Goal: Transaction & Acquisition: Purchase product/service

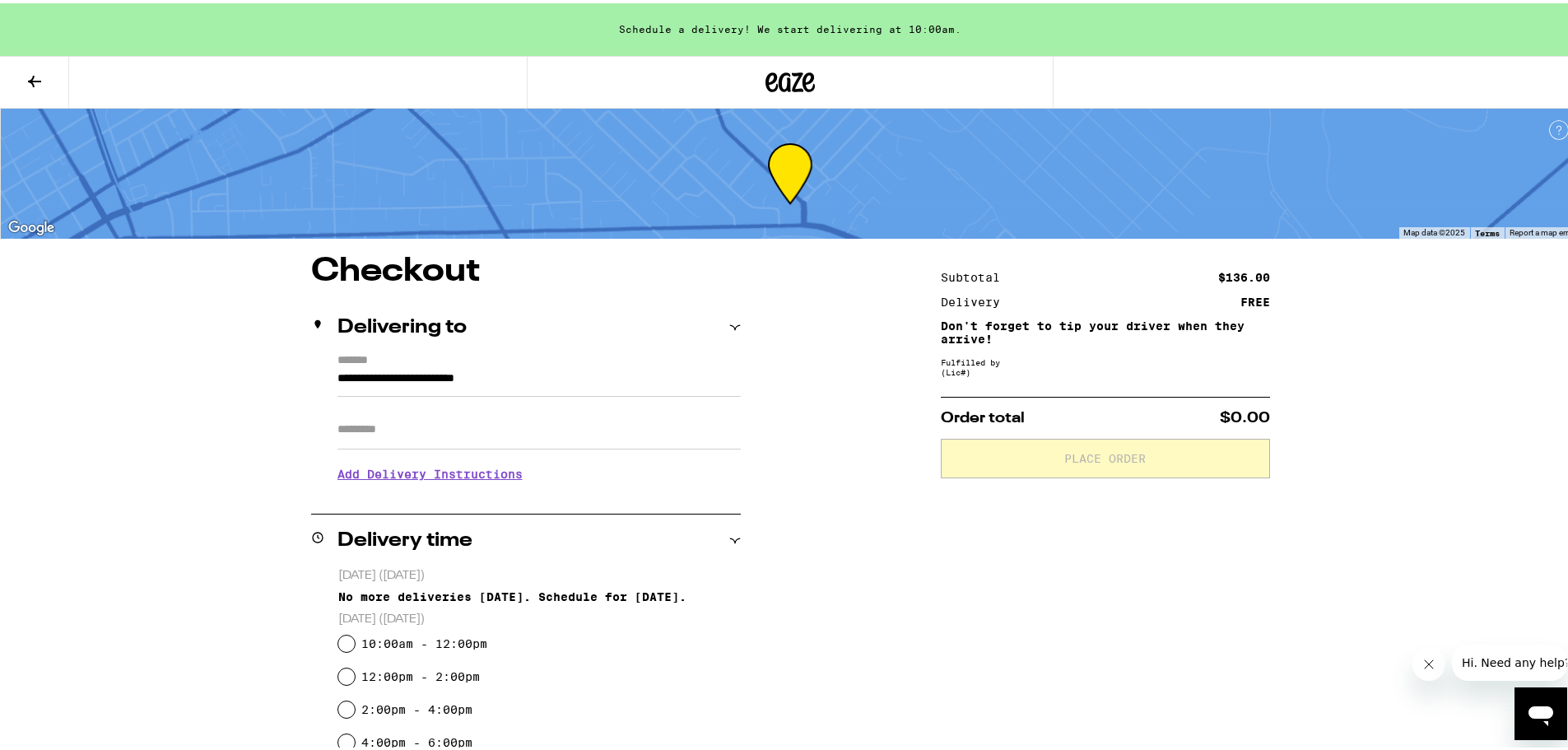
click at [40, 77] on icon at bounding box center [34, 79] width 13 height 12
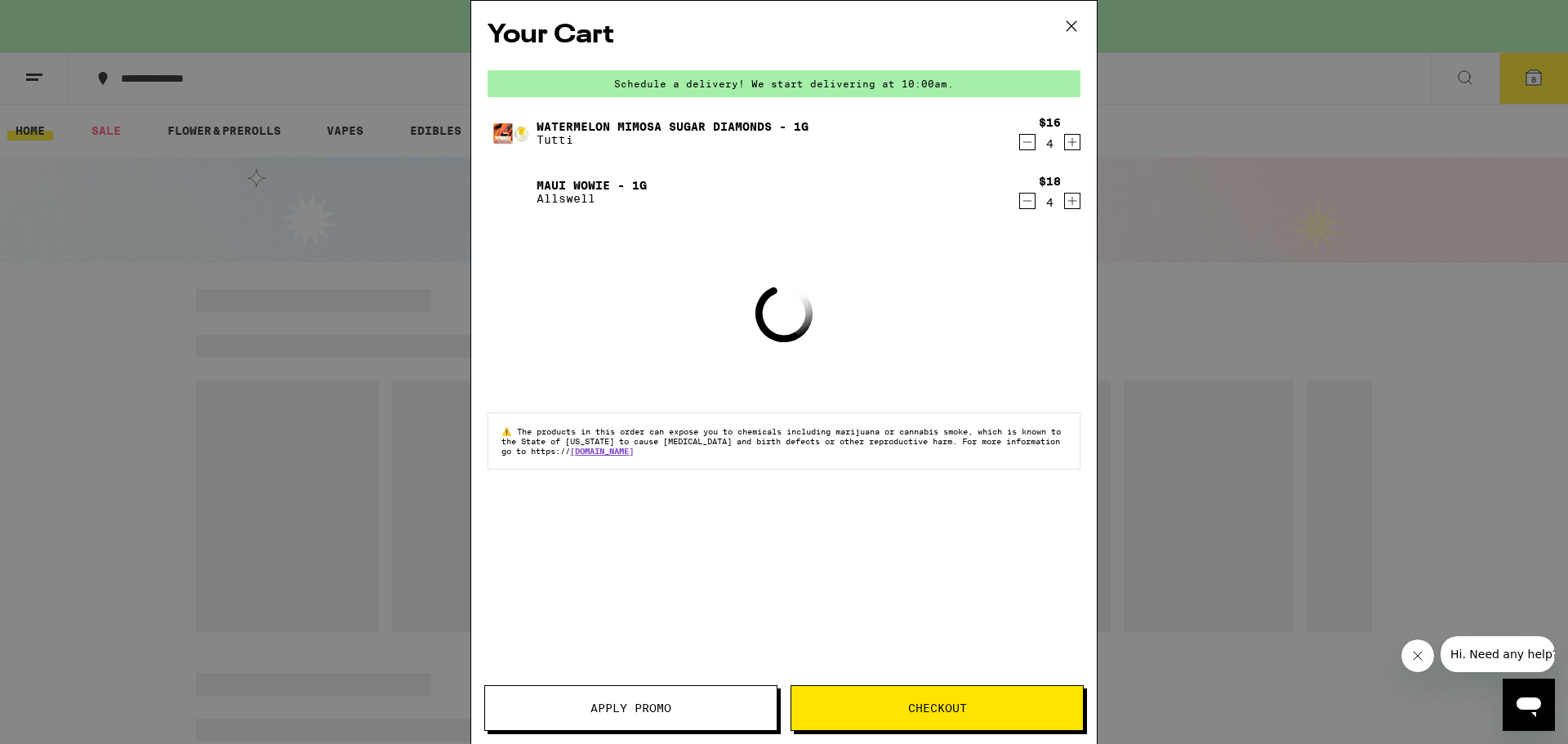
click at [925, 711] on span "Checkout" at bounding box center [938, 708] width 59 height 12
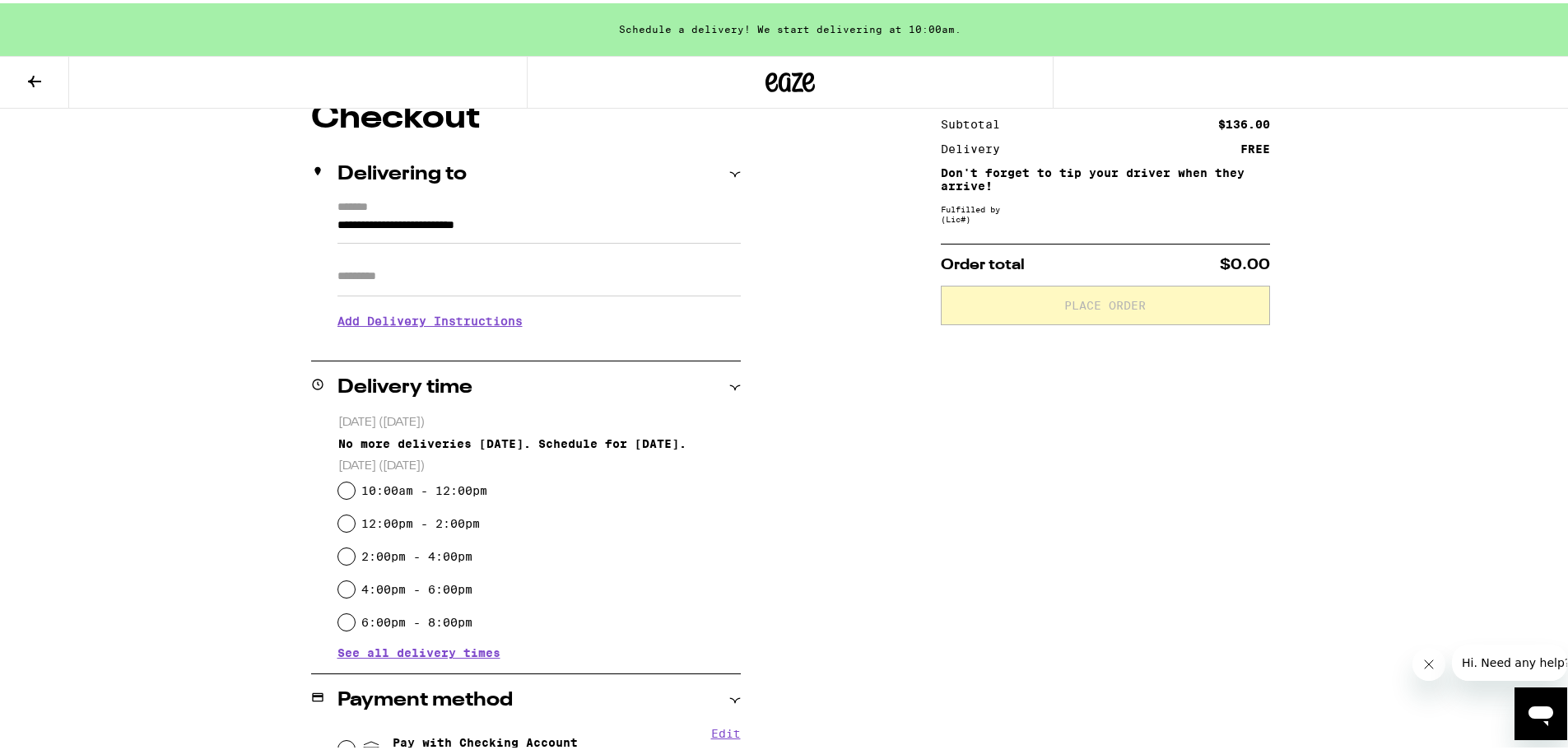
scroll to position [164, 0]
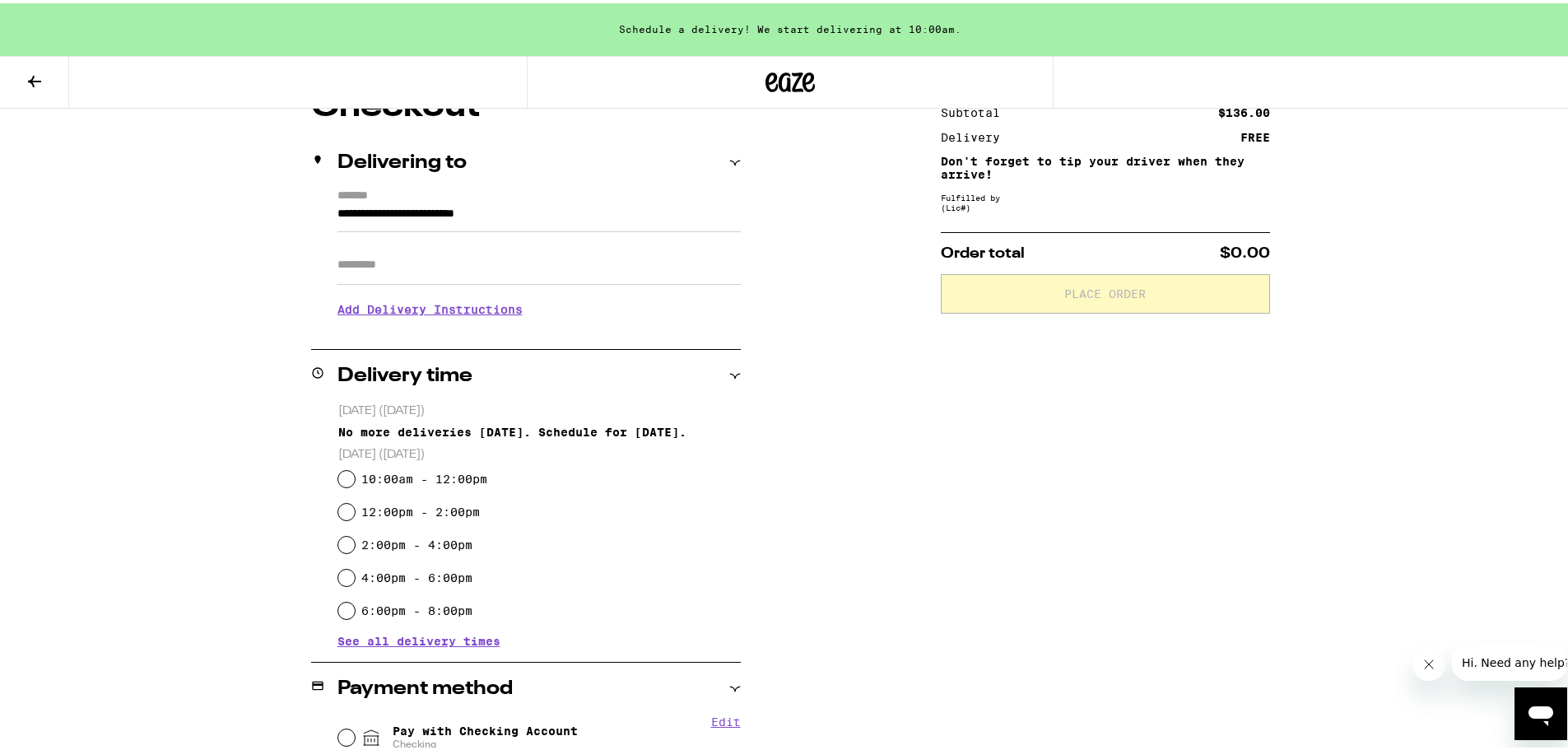
click at [460, 480] on label "10:00am - 12:00pm" at bounding box center [424, 475] width 125 height 13
click at [354, 480] on input "10:00am - 12:00pm" at bounding box center [346, 475] width 17 height 17
radio input "true"
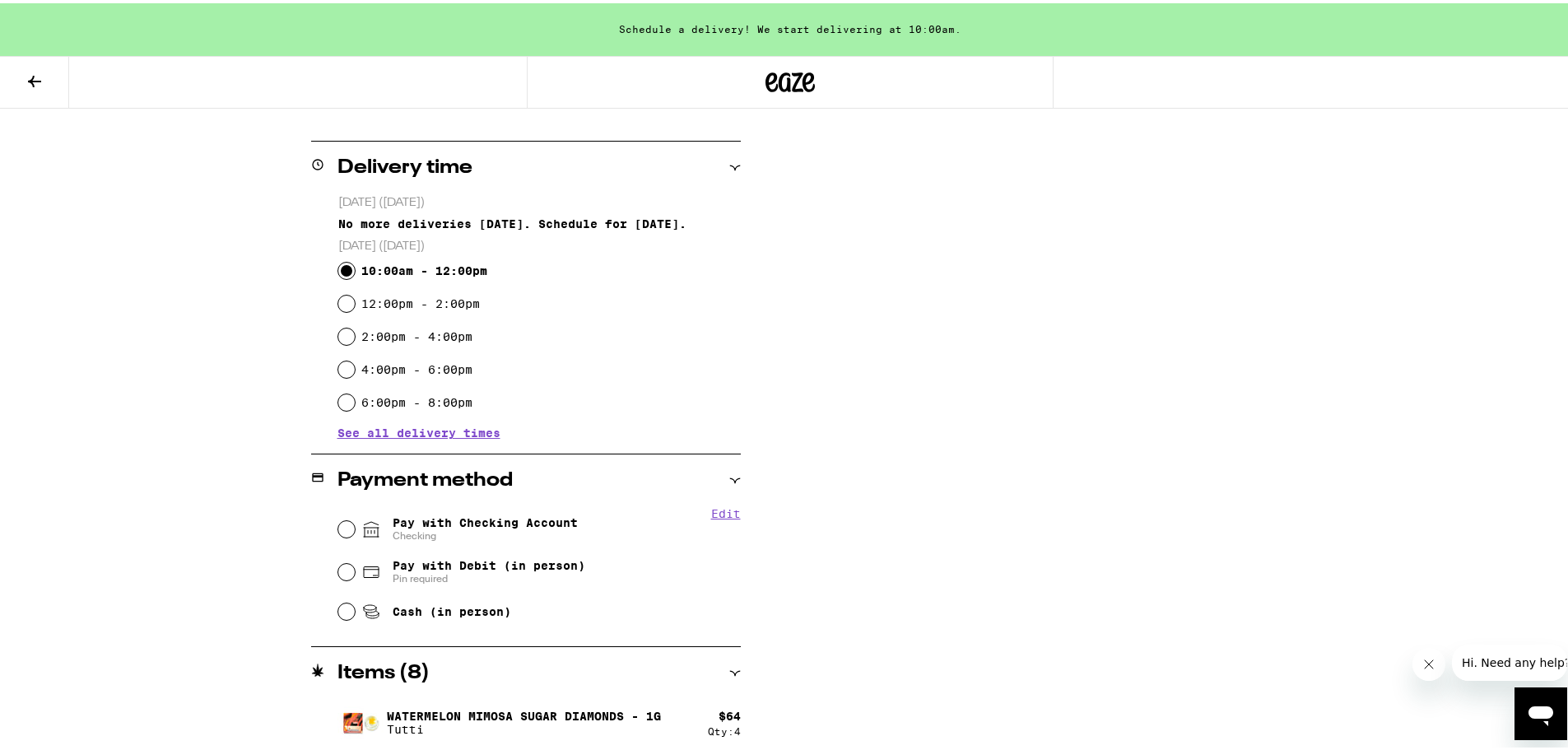
scroll to position [411, 0]
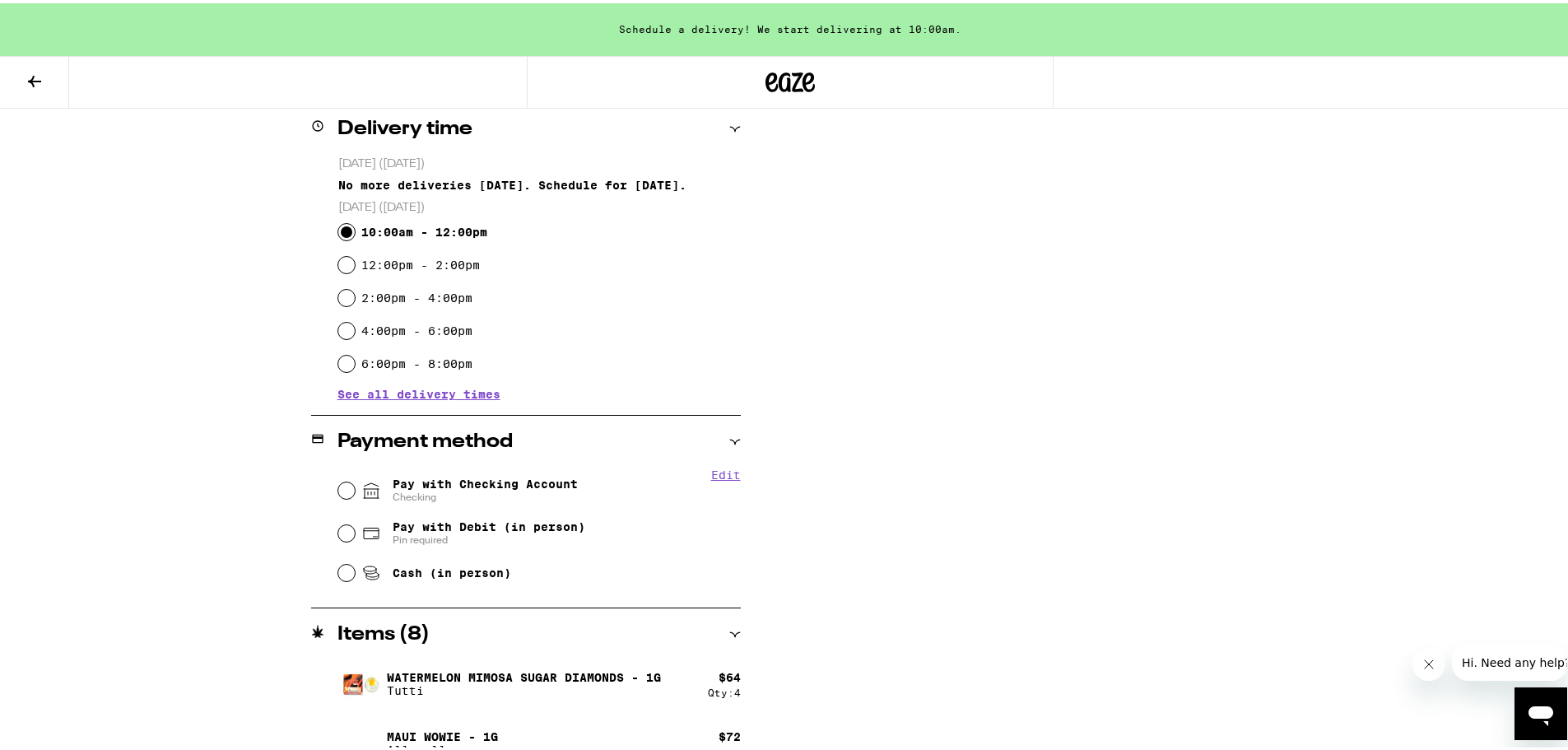
click at [489, 479] on span "Pay with Checking Account Checking" at bounding box center [485, 487] width 185 height 26
click at [354, 479] on input "Pay with Checking Account Checking" at bounding box center [346, 487] width 17 height 17
radio input "true"
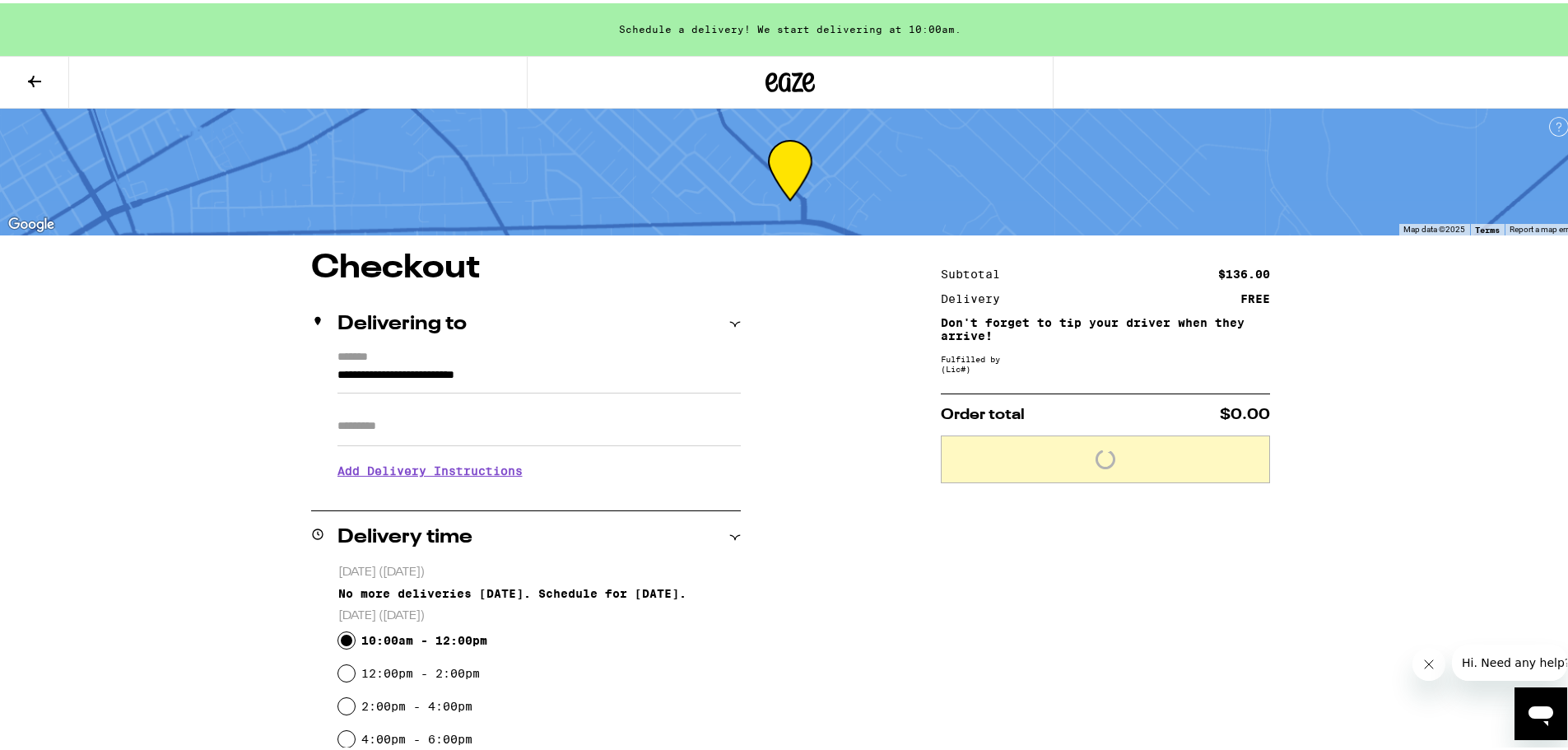
scroll to position [0, 0]
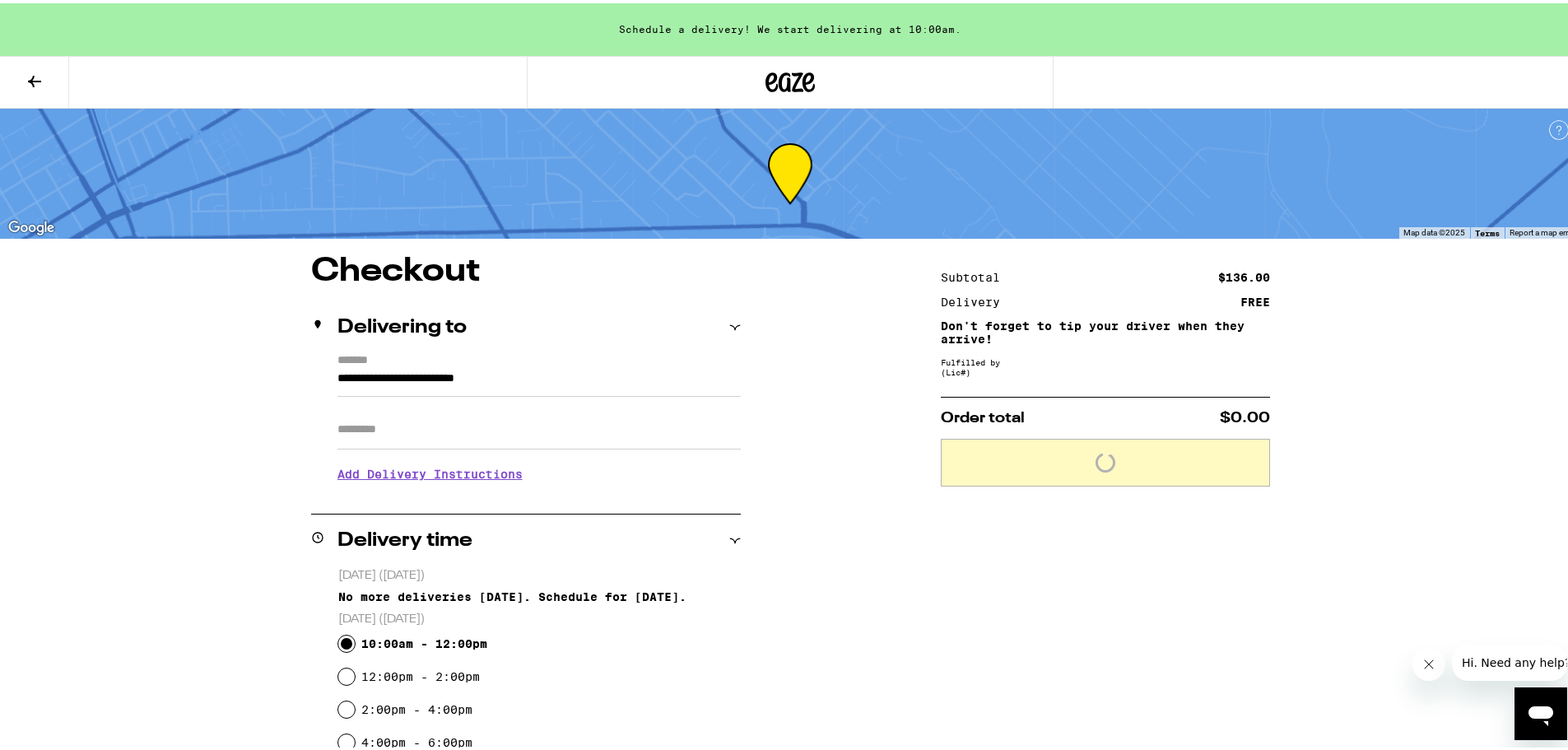
click at [51, 64] on button at bounding box center [34, 80] width 69 height 52
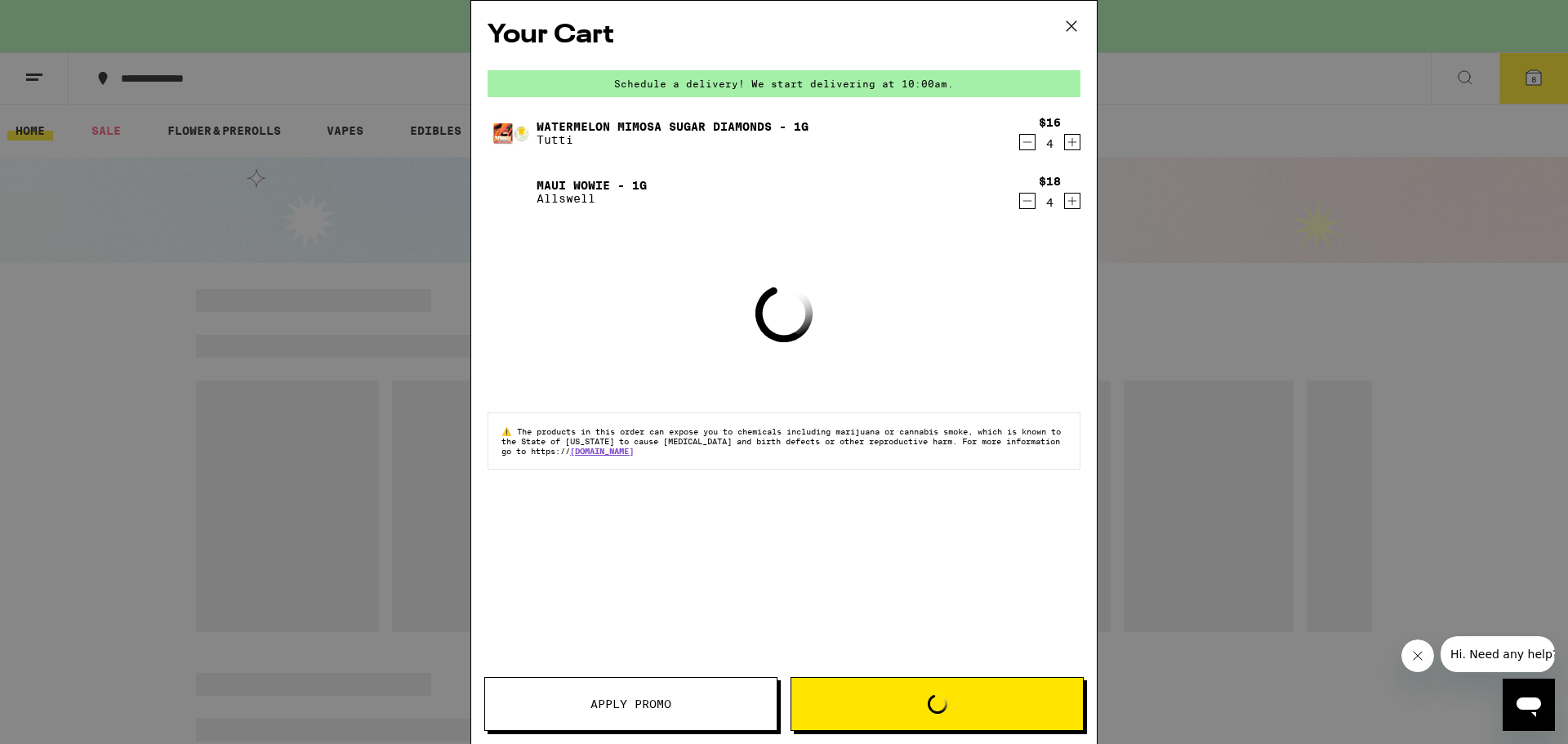
click at [934, 694] on button "Loading" at bounding box center [937, 703] width 293 height 54
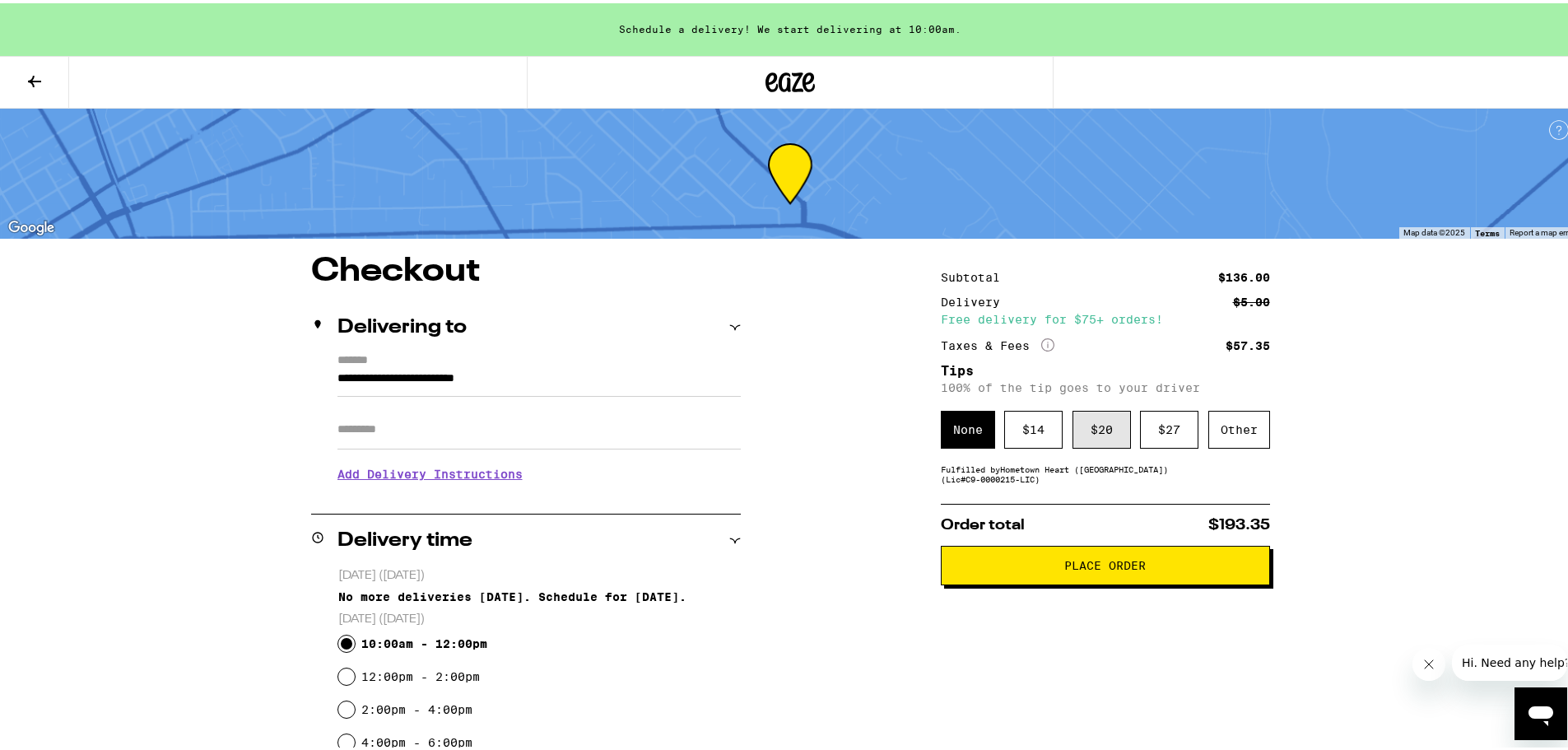
click at [1092, 423] on div "$ 20" at bounding box center [1101, 426] width 59 height 38
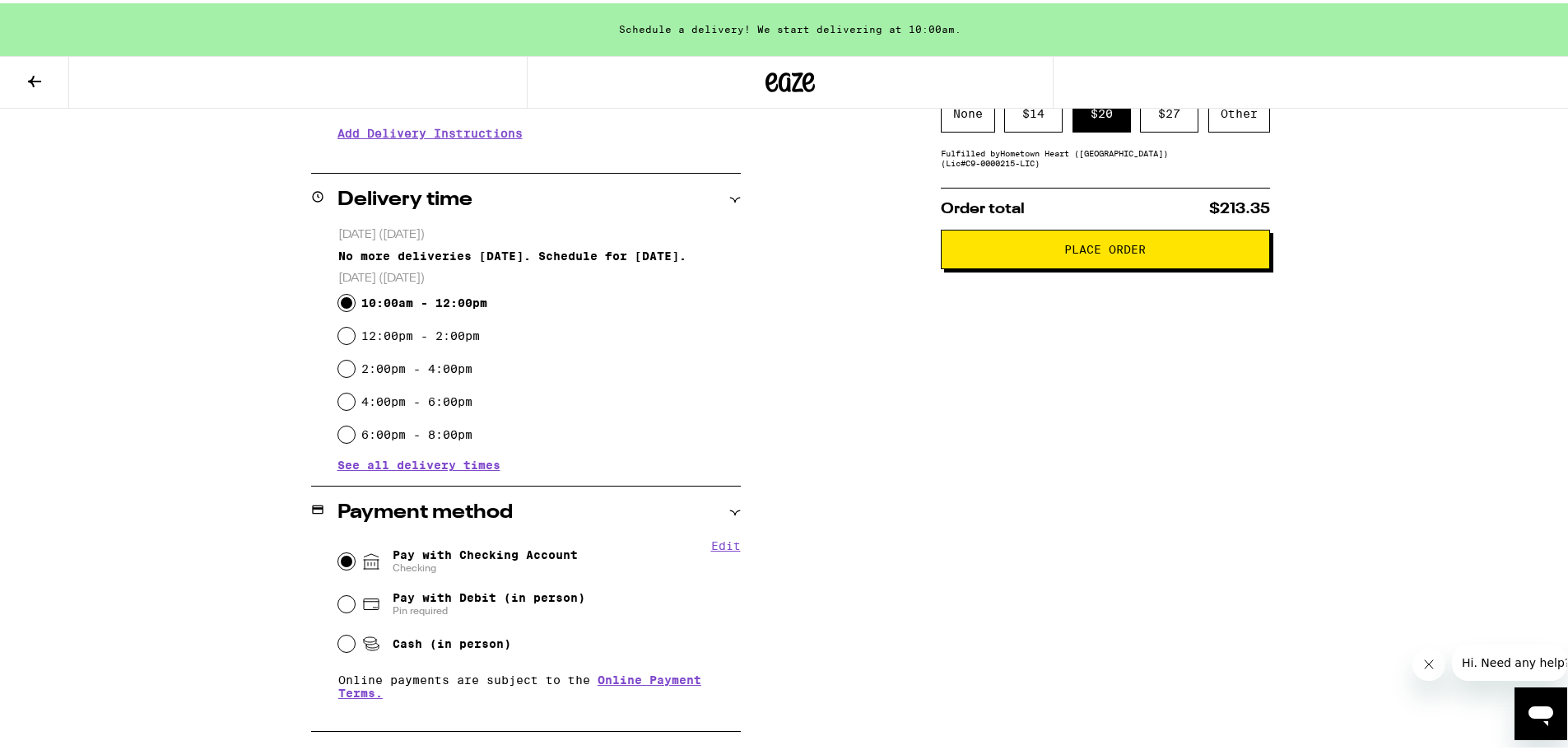
scroll to position [327, 0]
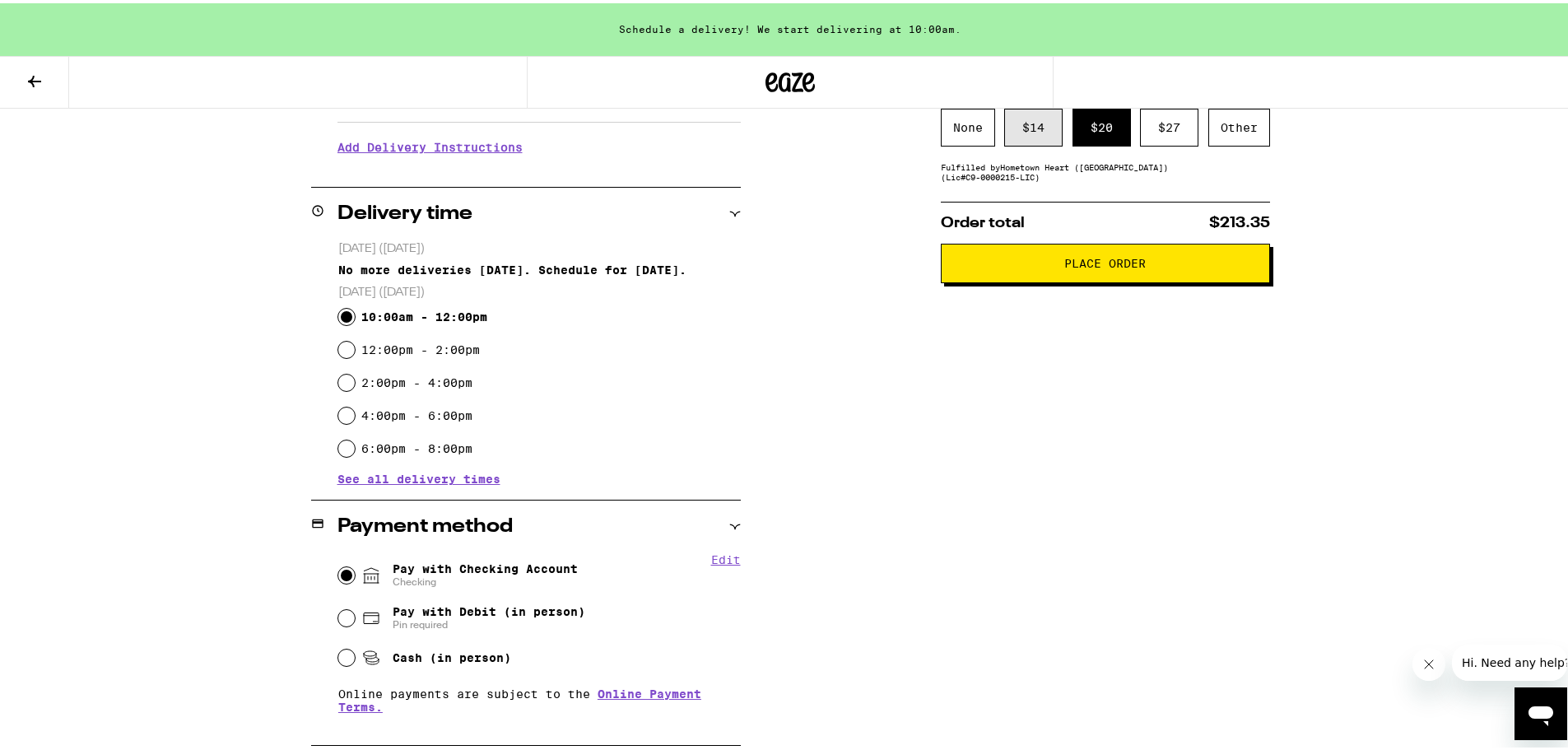
click at [1030, 128] on div "$ 14" at bounding box center [1032, 125] width 59 height 38
click at [1066, 264] on span "Place Order" at bounding box center [1105, 260] width 82 height 12
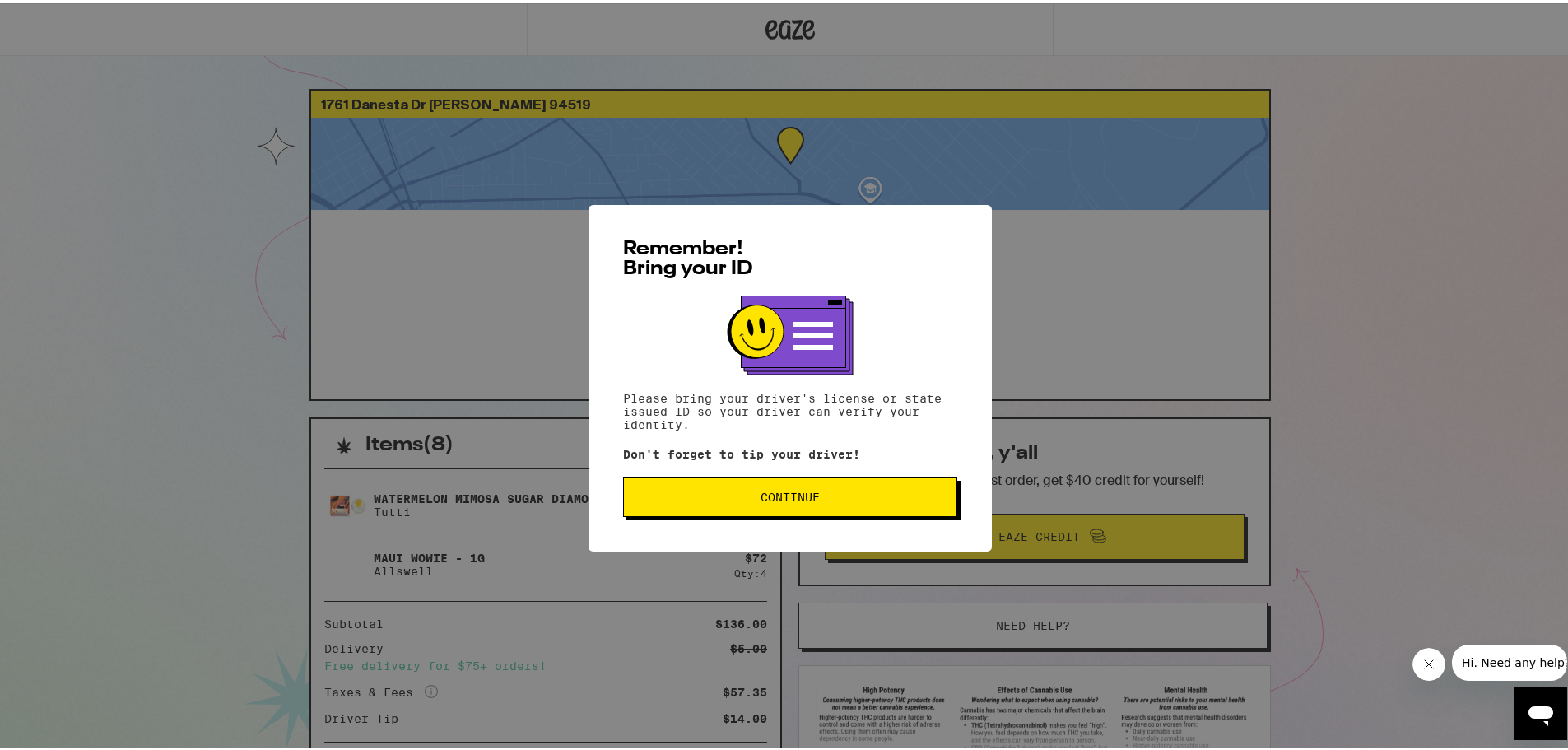
click at [788, 498] on span "Continue" at bounding box center [790, 494] width 60 height 12
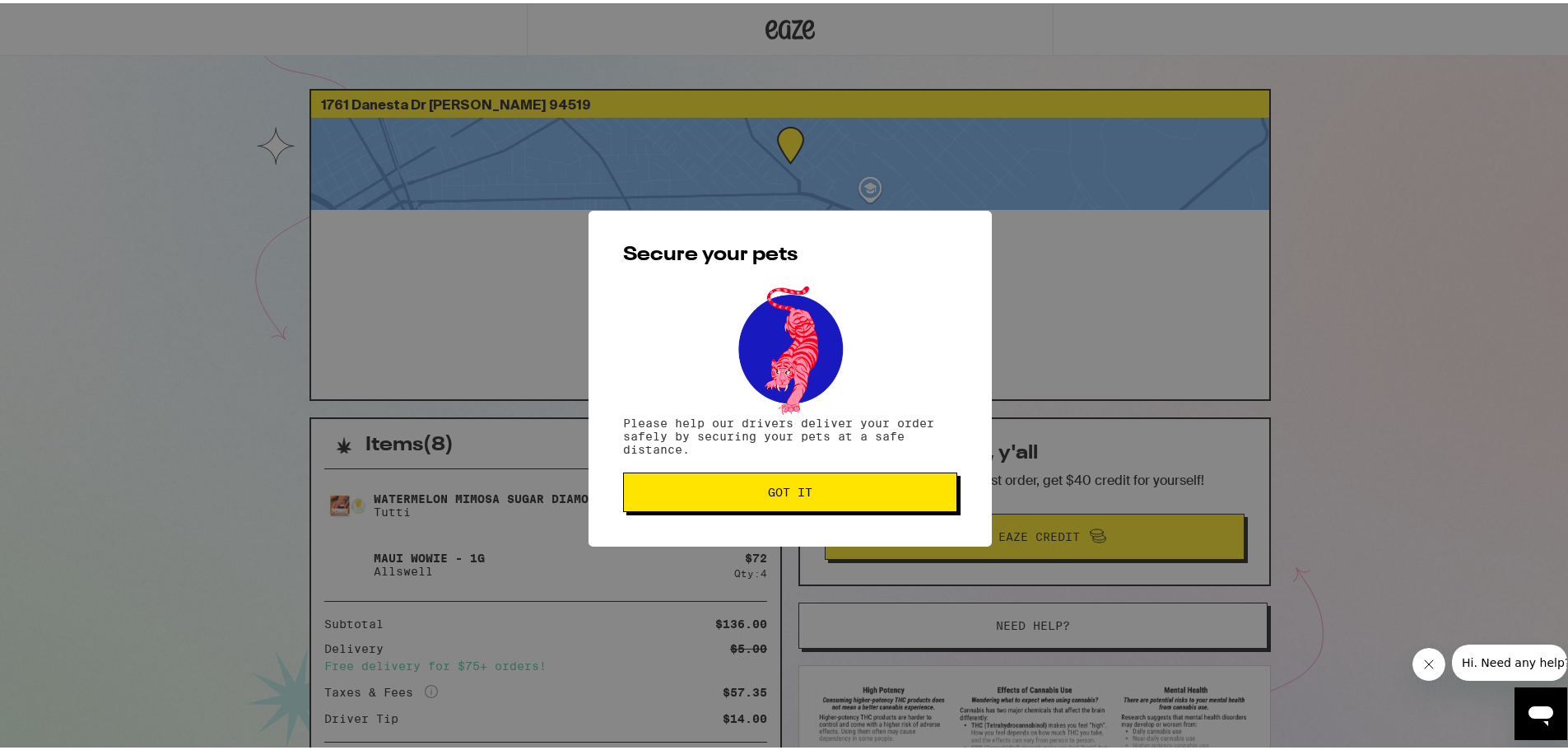
click at [788, 500] on button "Got it" at bounding box center [790, 489] width 335 height 40
